Goal: Information Seeking & Learning: Learn about a topic

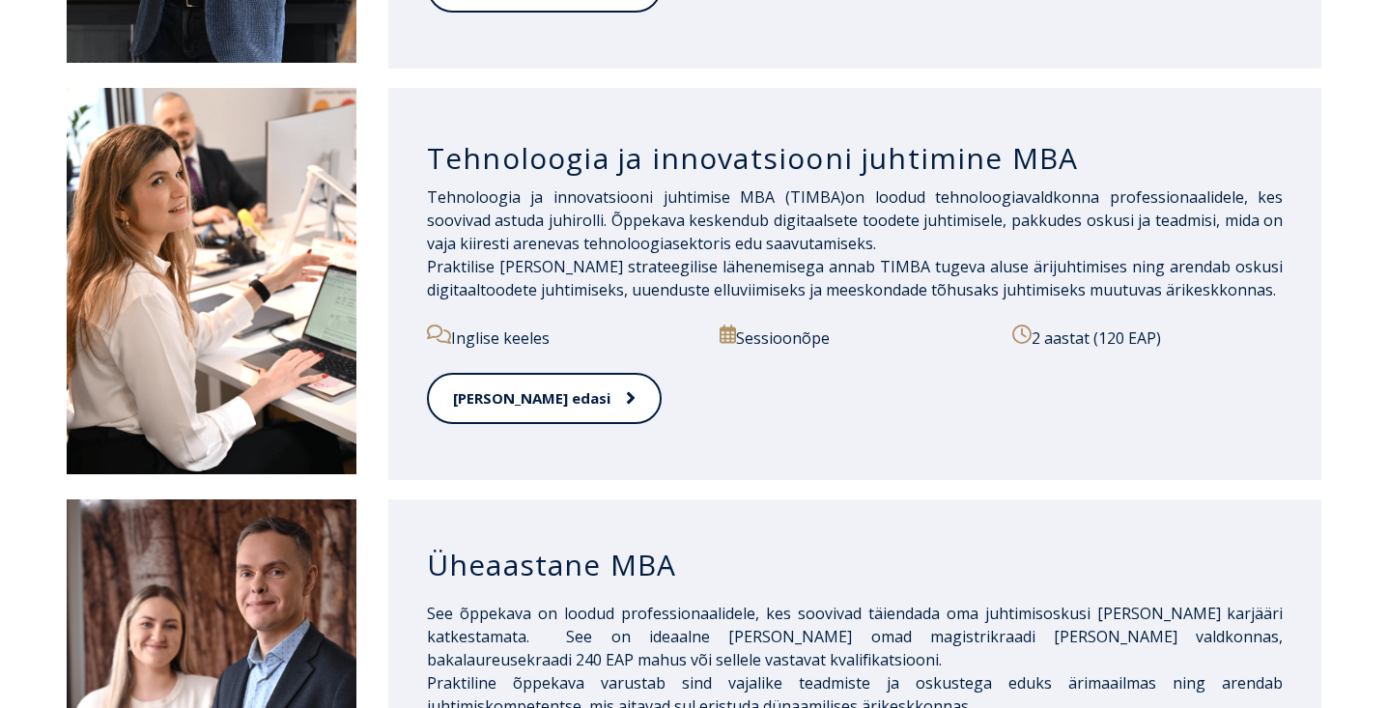
scroll to position [1398, 0]
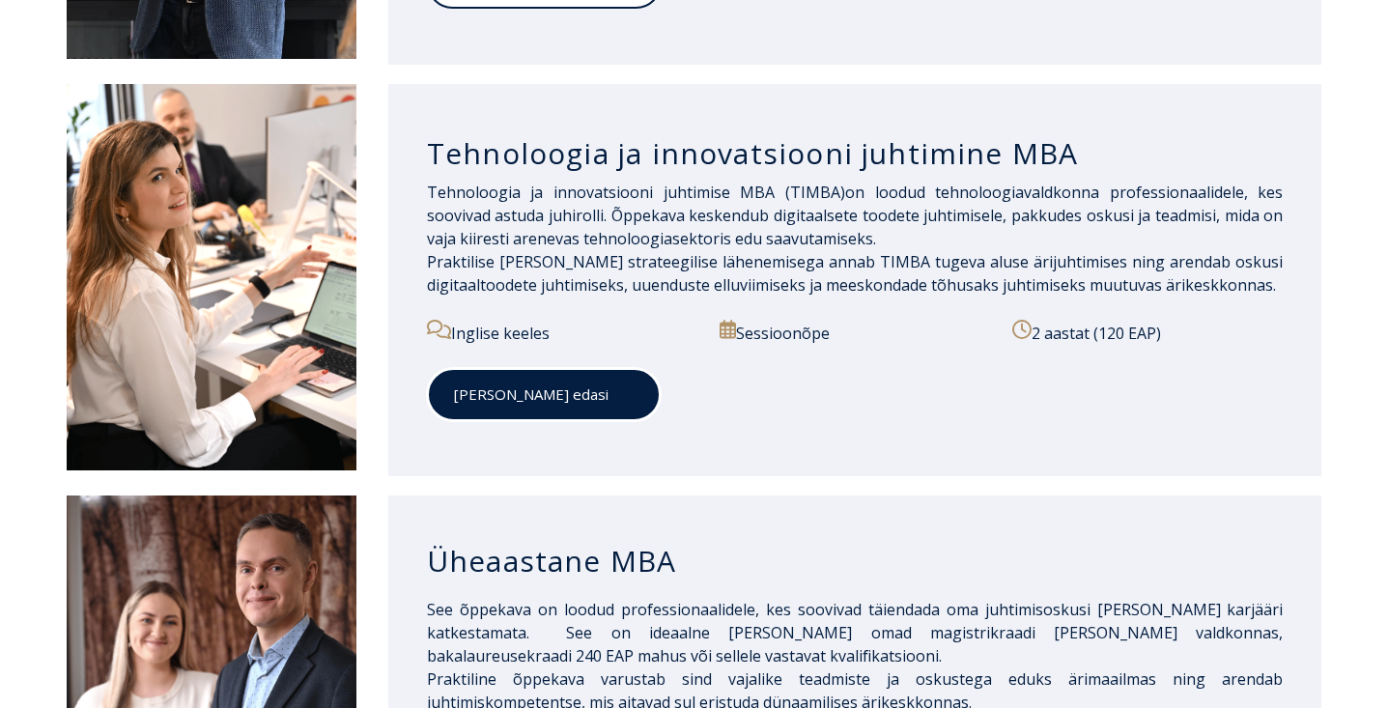
click at [492, 380] on link "Loe edasi" at bounding box center [544, 394] width 234 height 53
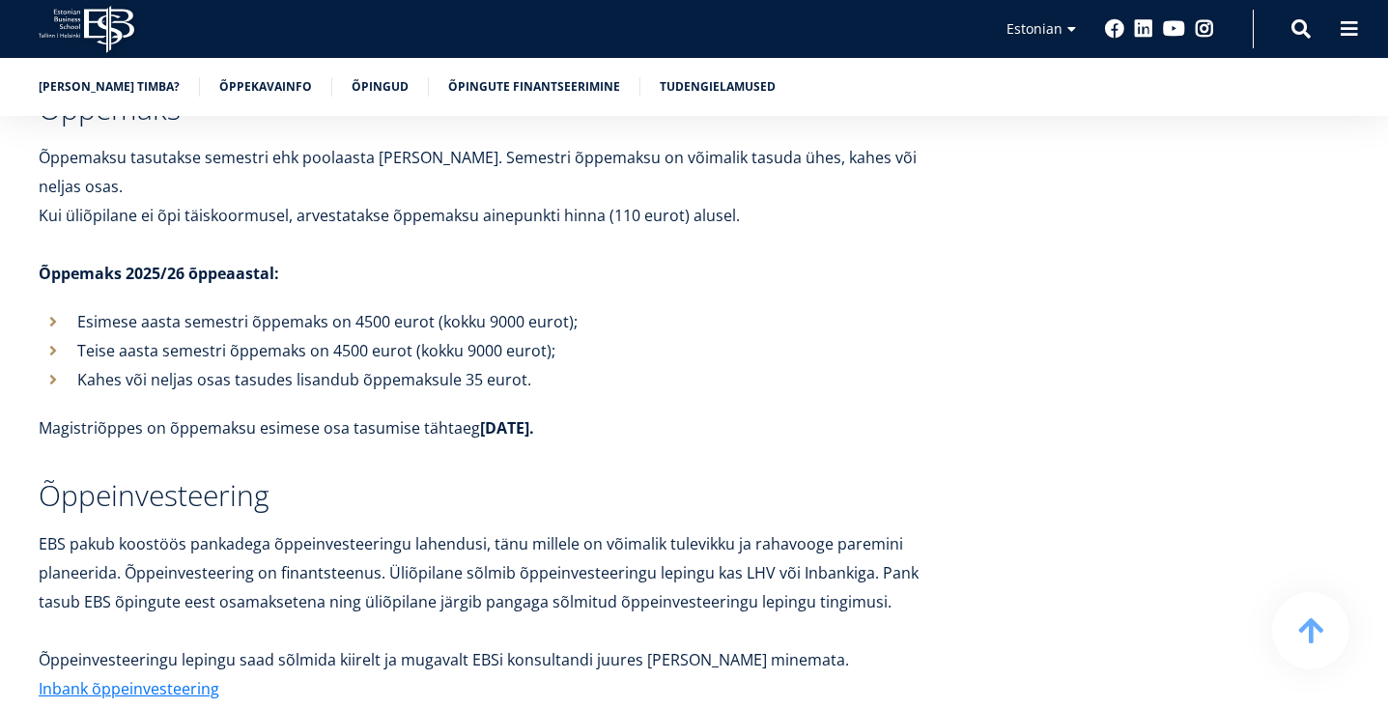
scroll to position [5810, 0]
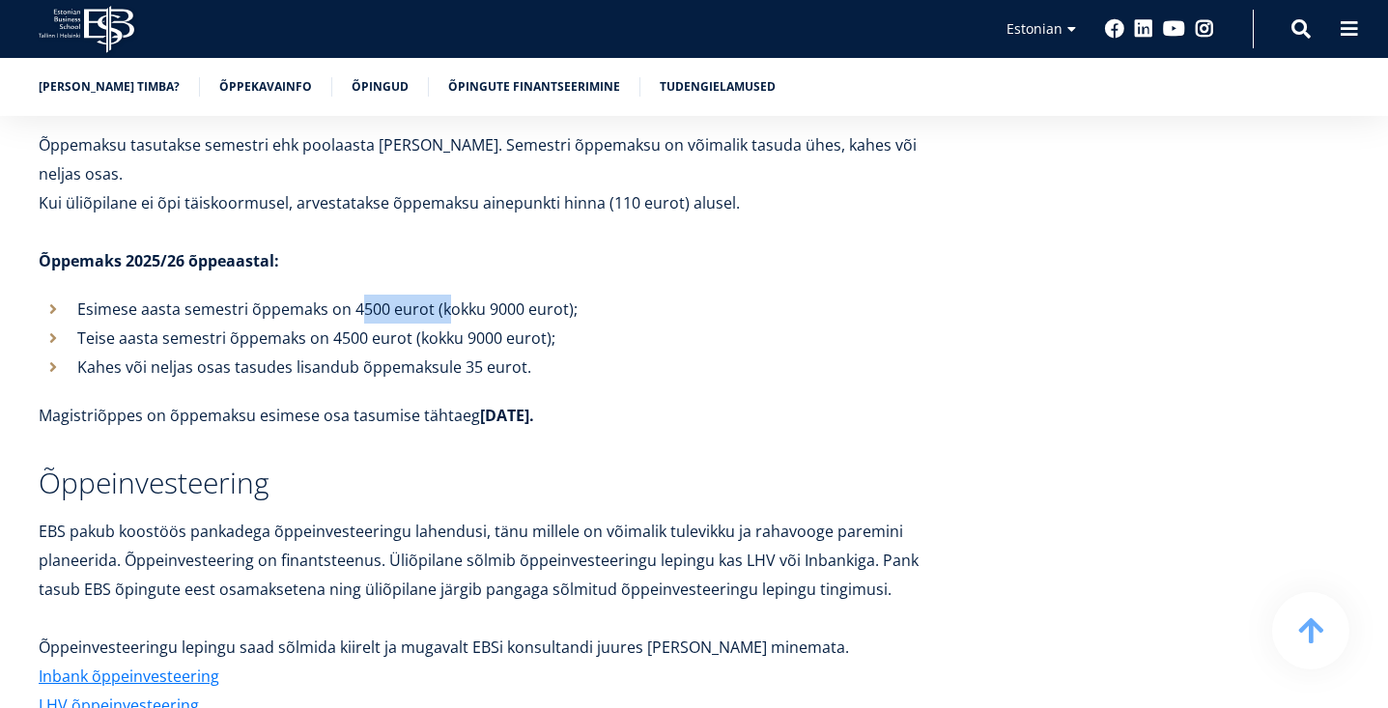
drag, startPoint x: 355, startPoint y: 253, endPoint x: 443, endPoint y: 263, distance: 88.4
click at [445, 295] on p "Esimese aasta semestri õppemaks on 4500 eurot (kokku 9000 eurot);" at bounding box center [516, 309] width 879 height 29
click at [430, 295] on p "Esimese aasta semestri õppemaks on 4500 eurot (kokku 9000 eurot);" at bounding box center [516, 309] width 879 height 29
drag, startPoint x: 348, startPoint y: 252, endPoint x: 430, endPoint y: 247, distance: 82.2
click at [430, 295] on p "Esimese aasta semestri õppemaks on 4500 eurot (kokku 9000 eurot);" at bounding box center [516, 309] width 879 height 29
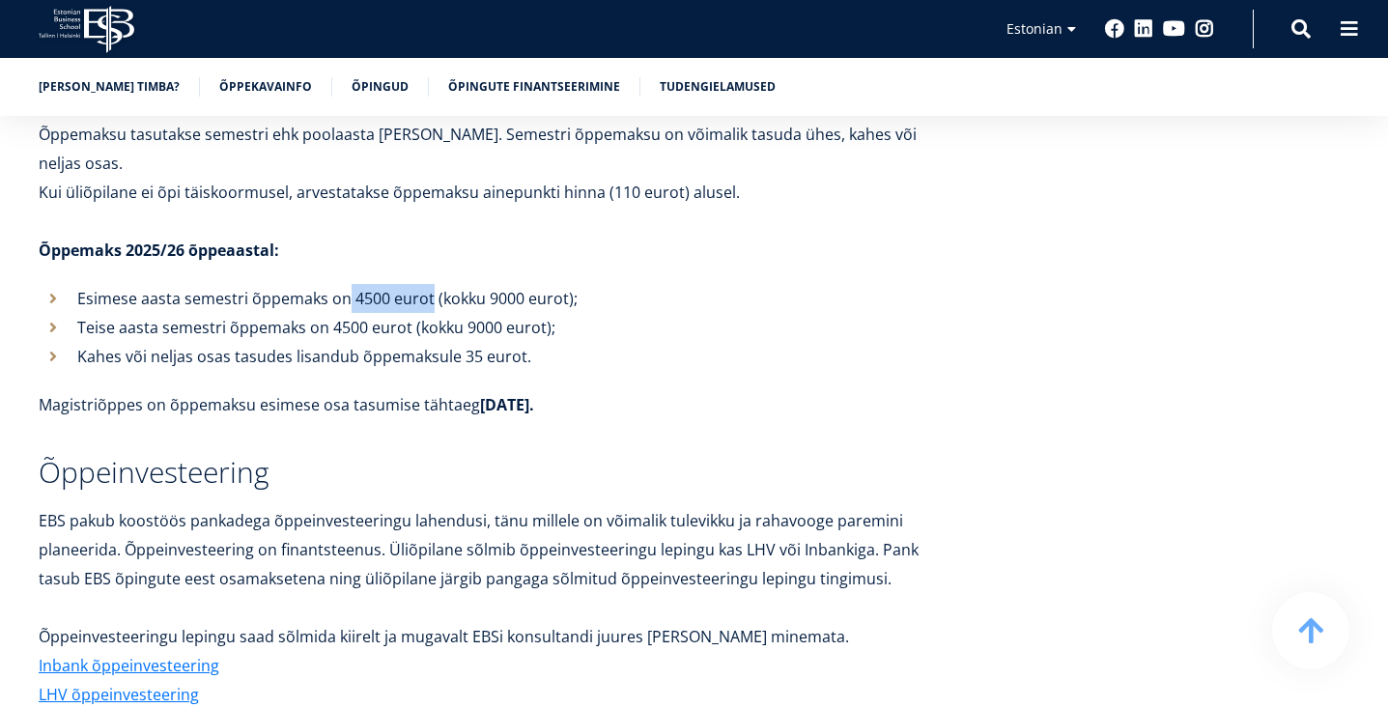
scroll to position [5822, 0]
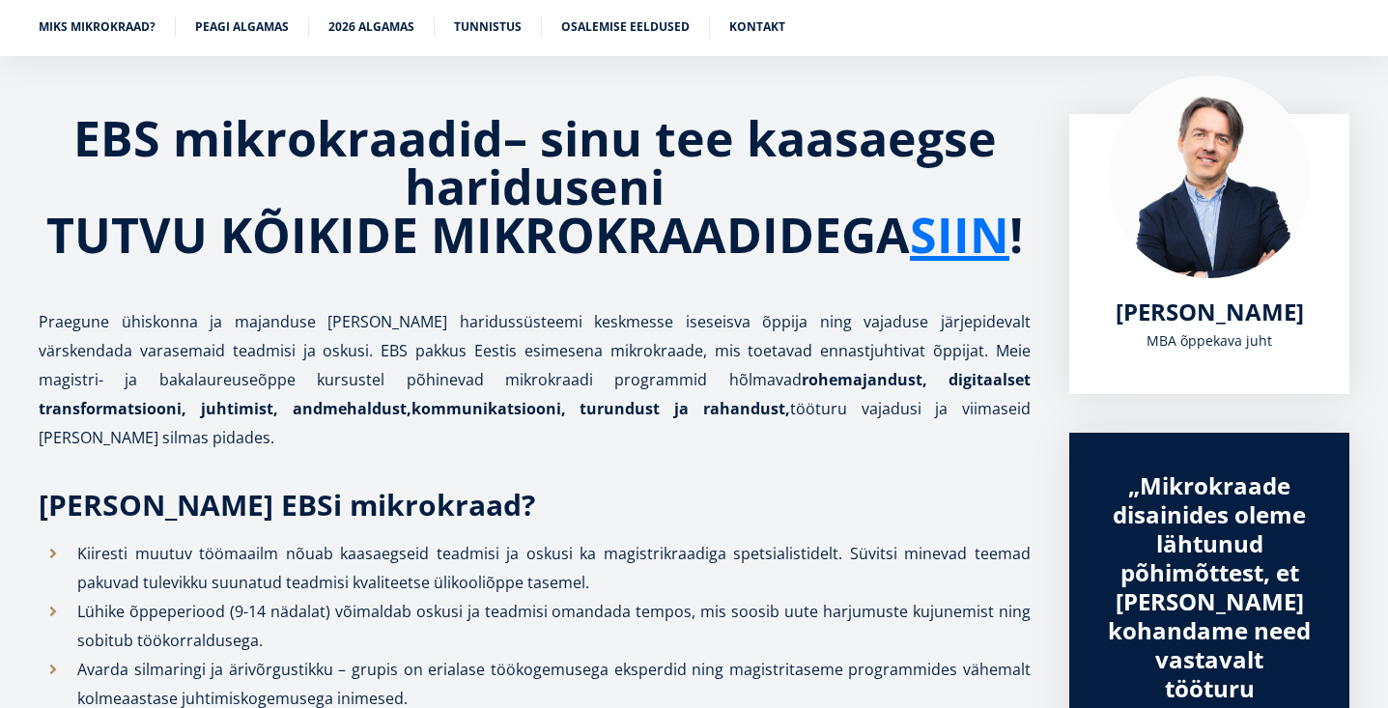
scroll to position [314, 0]
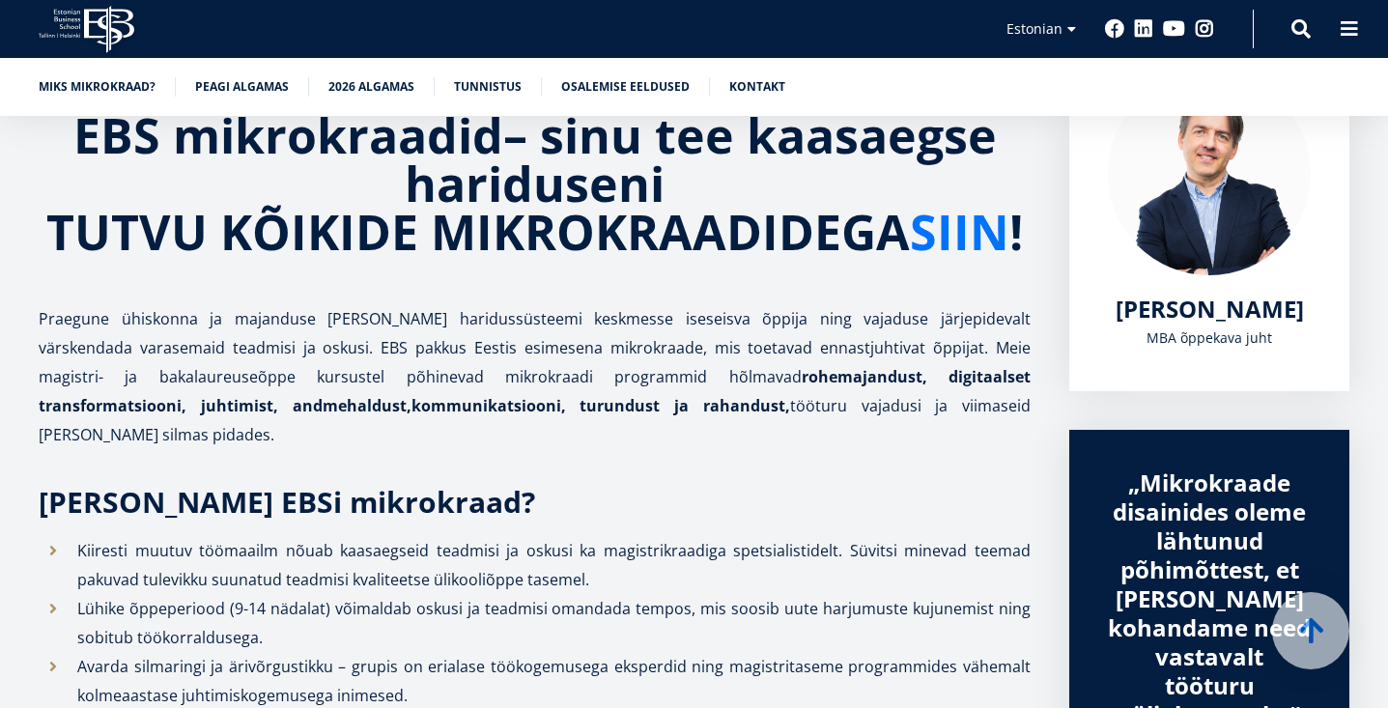
click at [937, 246] on link "SIIN" at bounding box center [959, 232] width 99 height 48
